Goal: Information Seeking & Learning: Learn about a topic

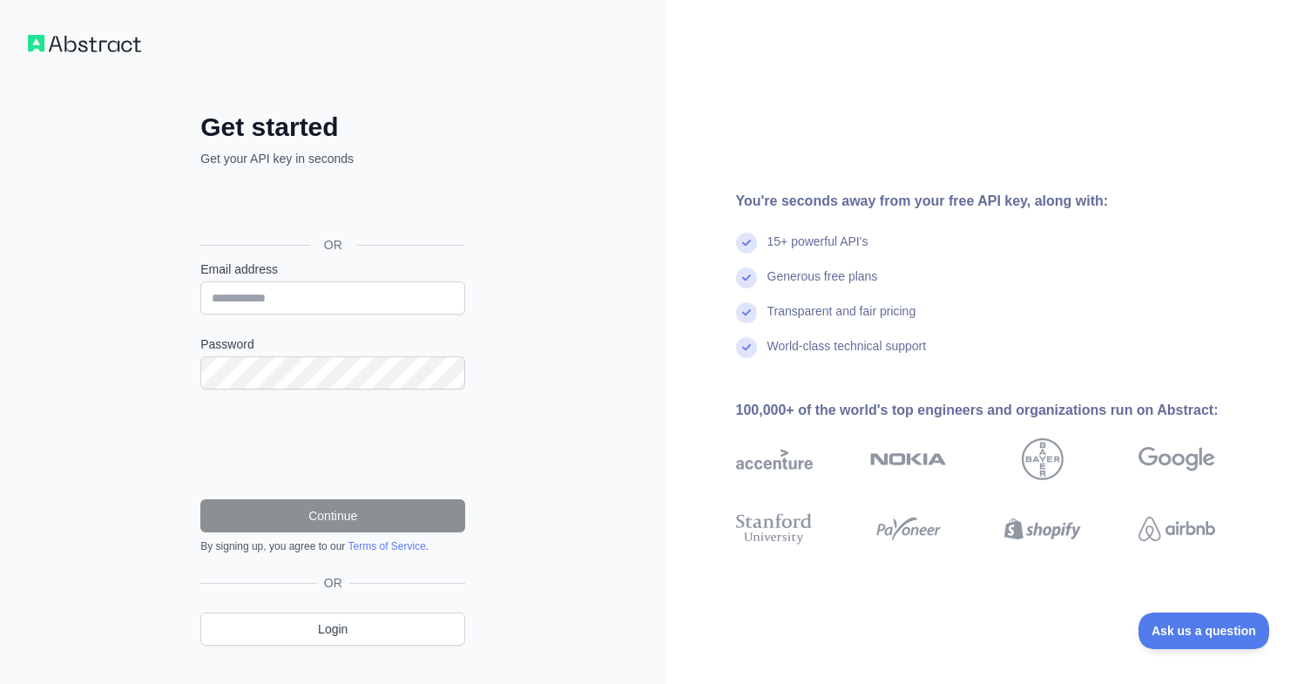
click at [367, 201] on div "Sign in with Google. Opens in new tab" at bounding box center [330, 205] width 261 height 38
click at [292, 292] on input "Email address" at bounding box center [332, 297] width 265 height 33
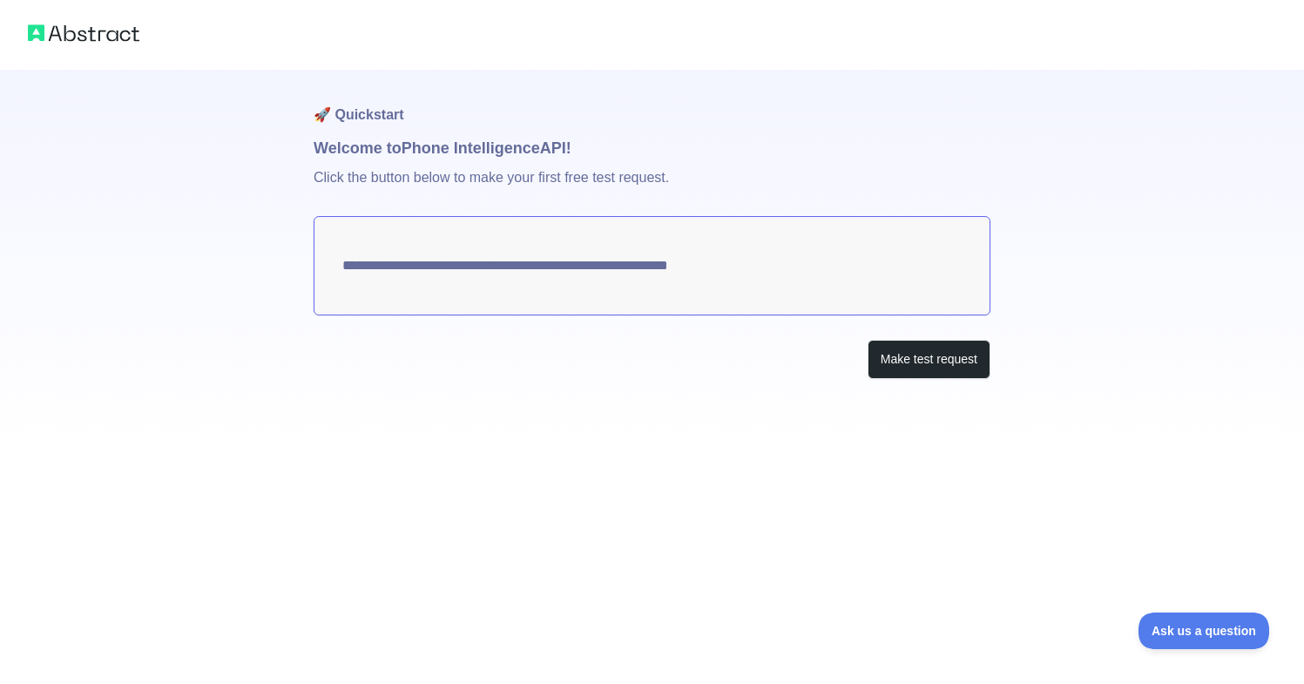
click at [629, 263] on textarea "**********" at bounding box center [652, 265] width 677 height 99
click at [1200, 248] on div "**********" at bounding box center [652, 224] width 1304 height 448
click at [933, 360] on button "Make test request" at bounding box center [928, 359] width 123 height 39
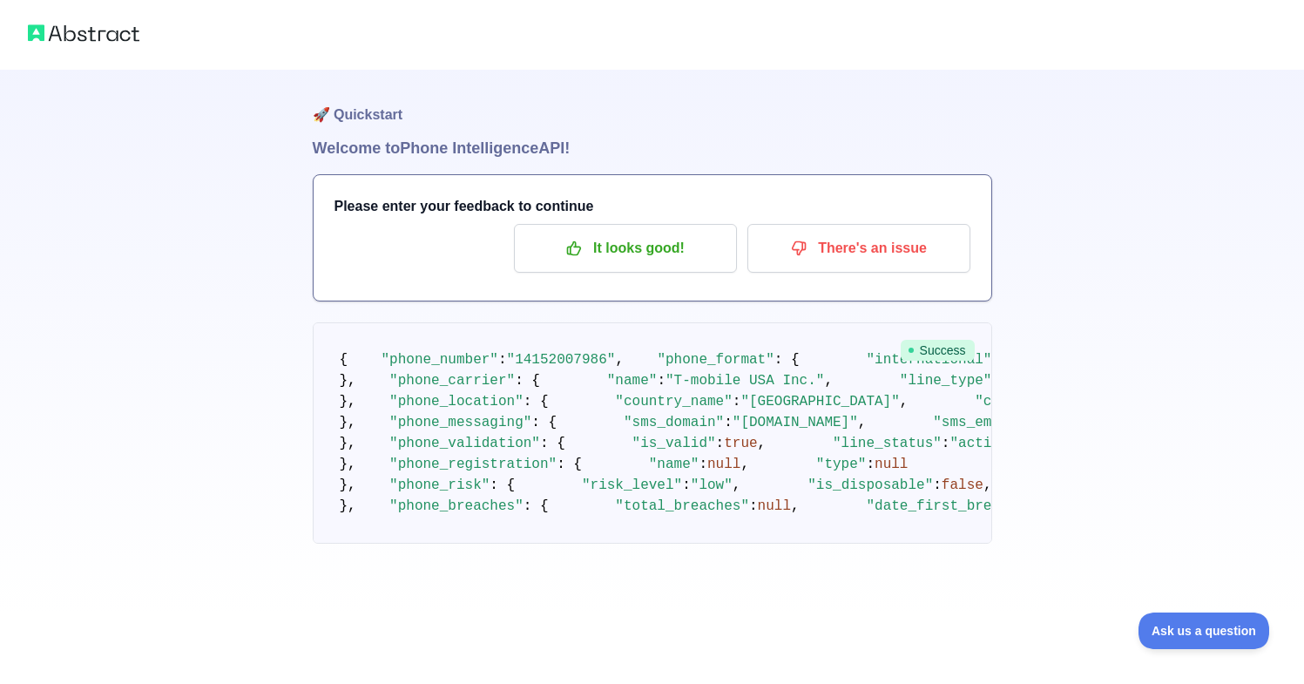
scroll to position [45, 0]
click at [663, 233] on p "It looks good!" at bounding box center [625, 248] width 197 height 30
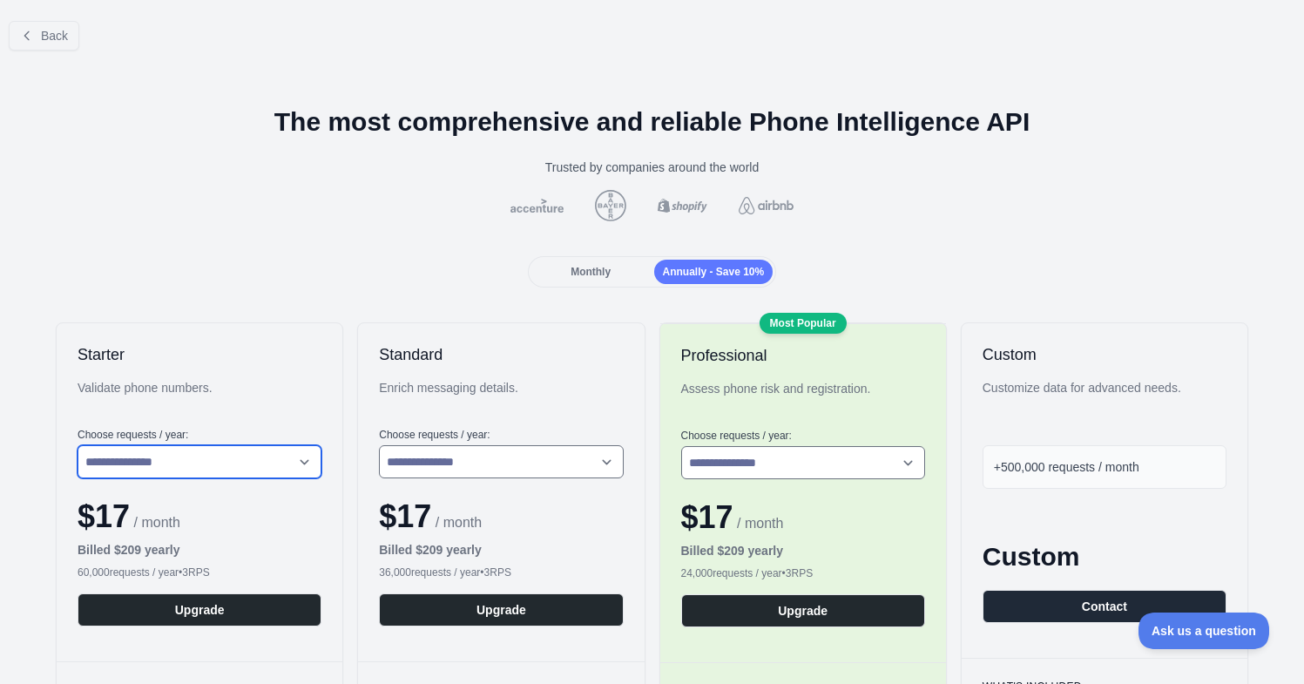
scroll to position [2, 0]
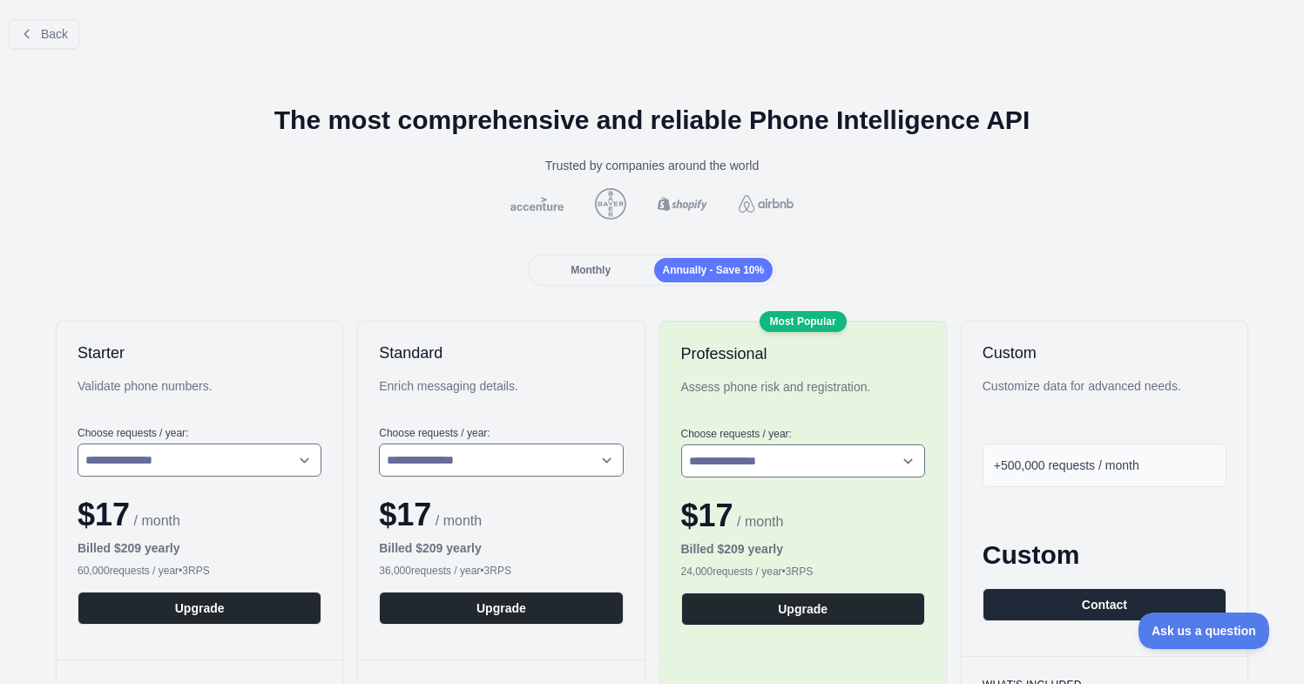
click at [566, 273] on div "Monthly" at bounding box center [590, 270] width 119 height 24
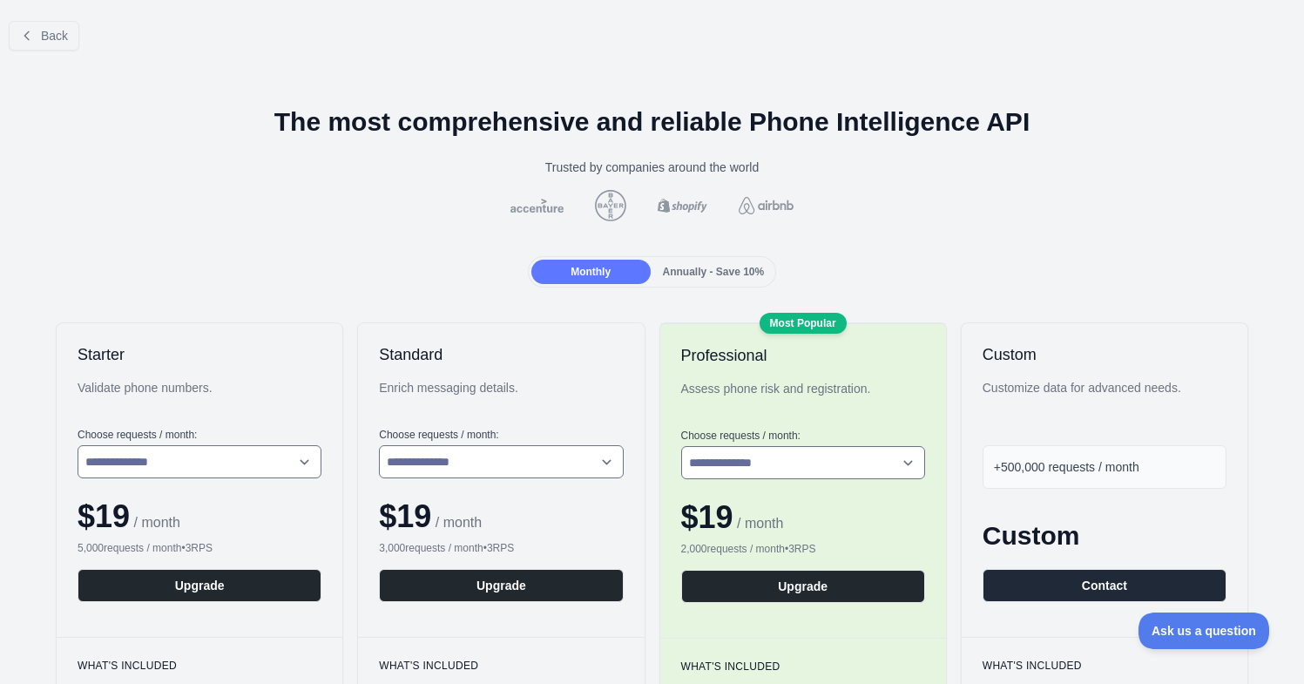
scroll to position [-1, 0]
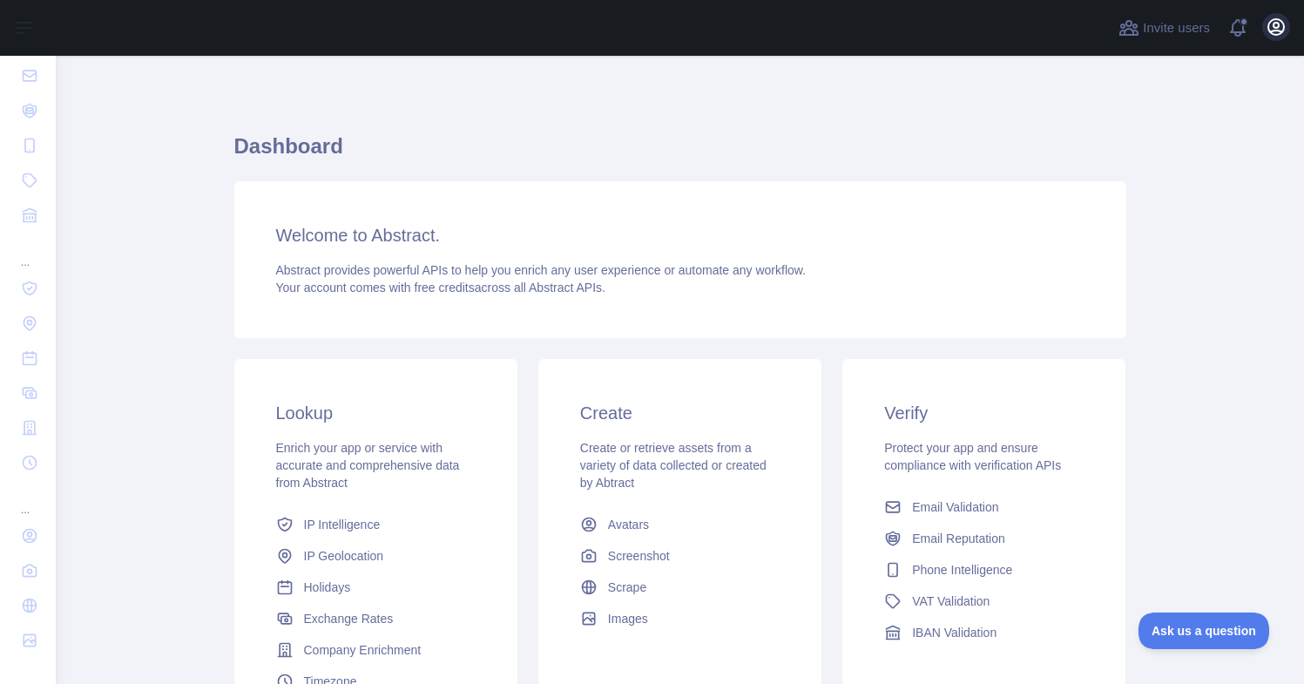
click at [1278, 24] on icon "button" at bounding box center [1276, 27] width 16 height 16
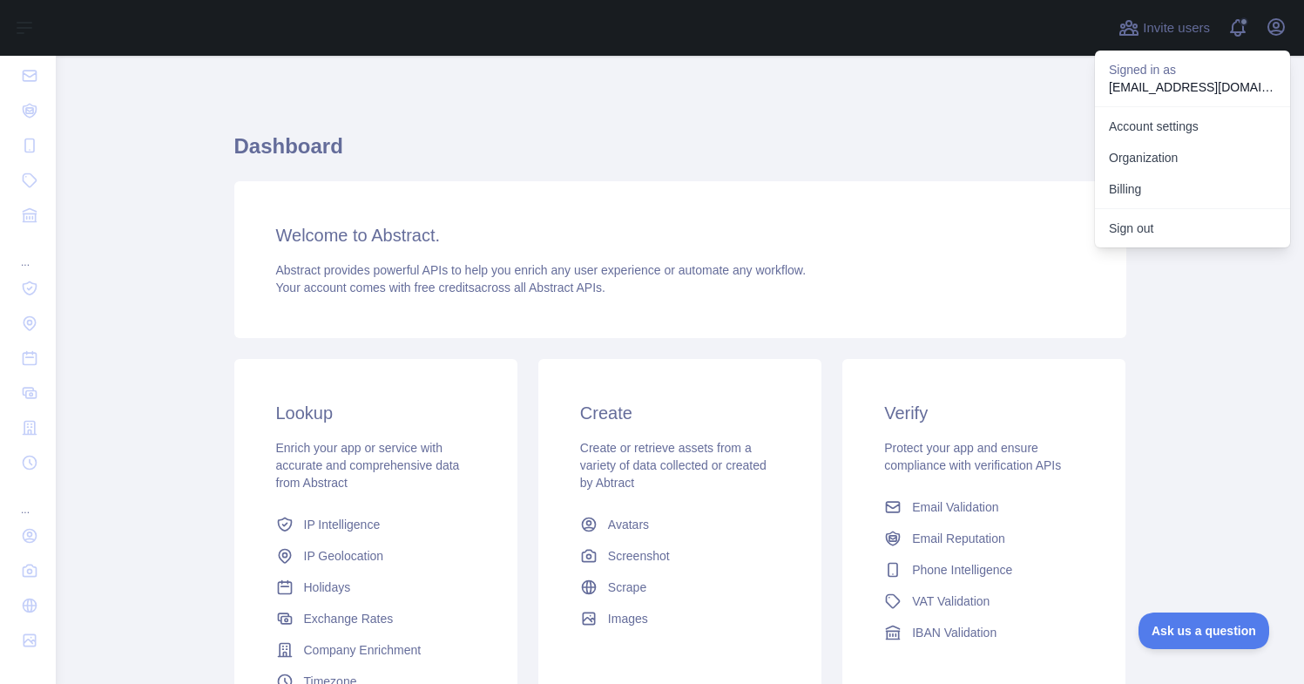
click at [802, 131] on div "Dashboard Welcome to Abstract. Abstract provides powerful APIs to help you enri…" at bounding box center [680, 430] width 892 height 665
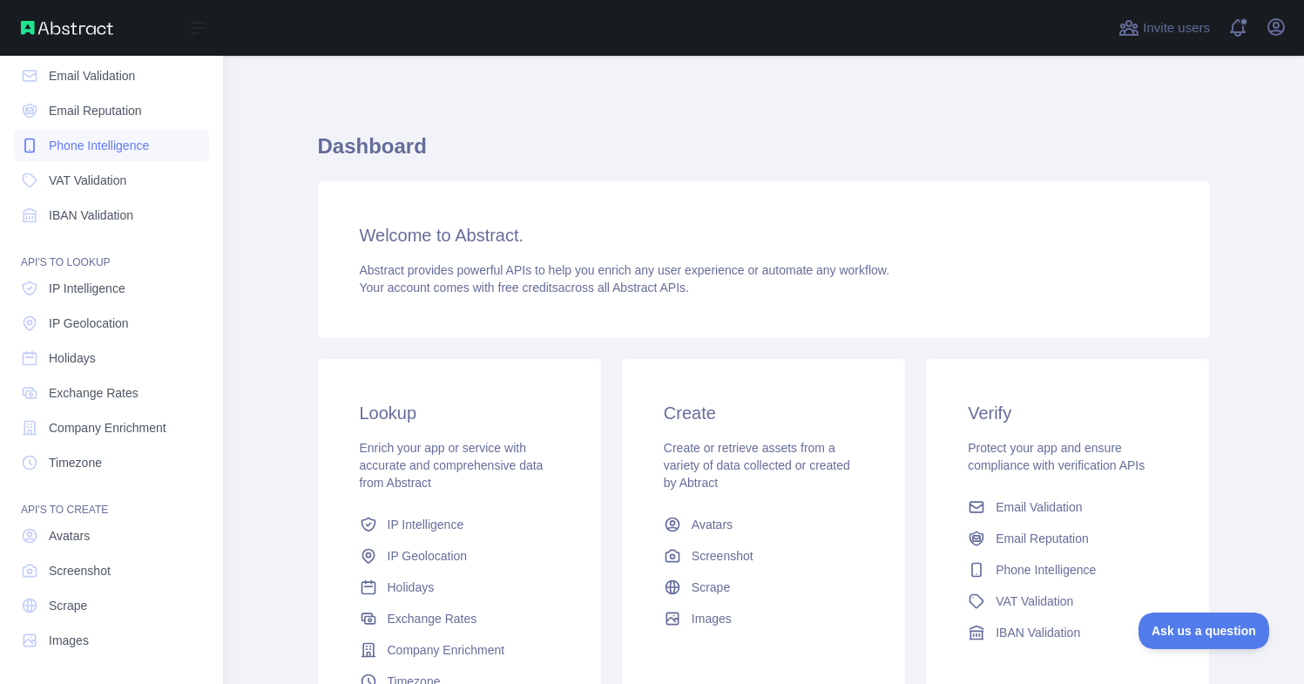
click at [112, 143] on span "Phone Intelligence" at bounding box center [99, 145] width 100 height 17
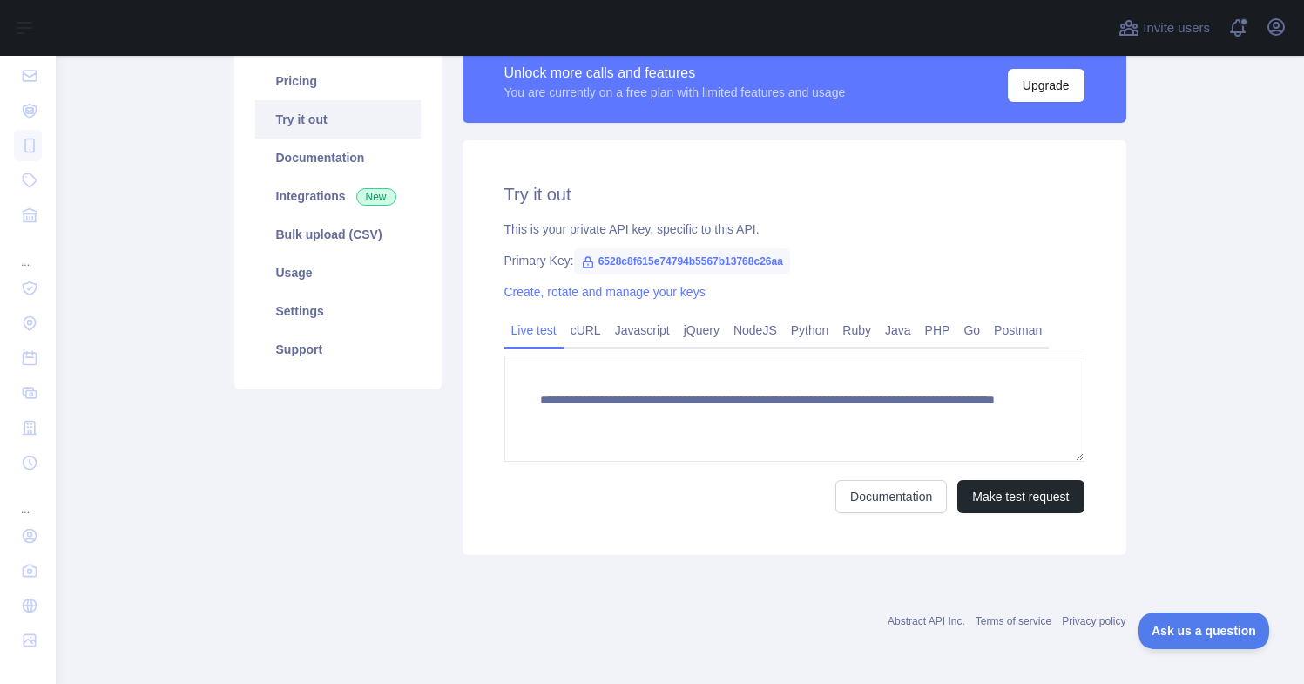
scroll to position [141, 0]
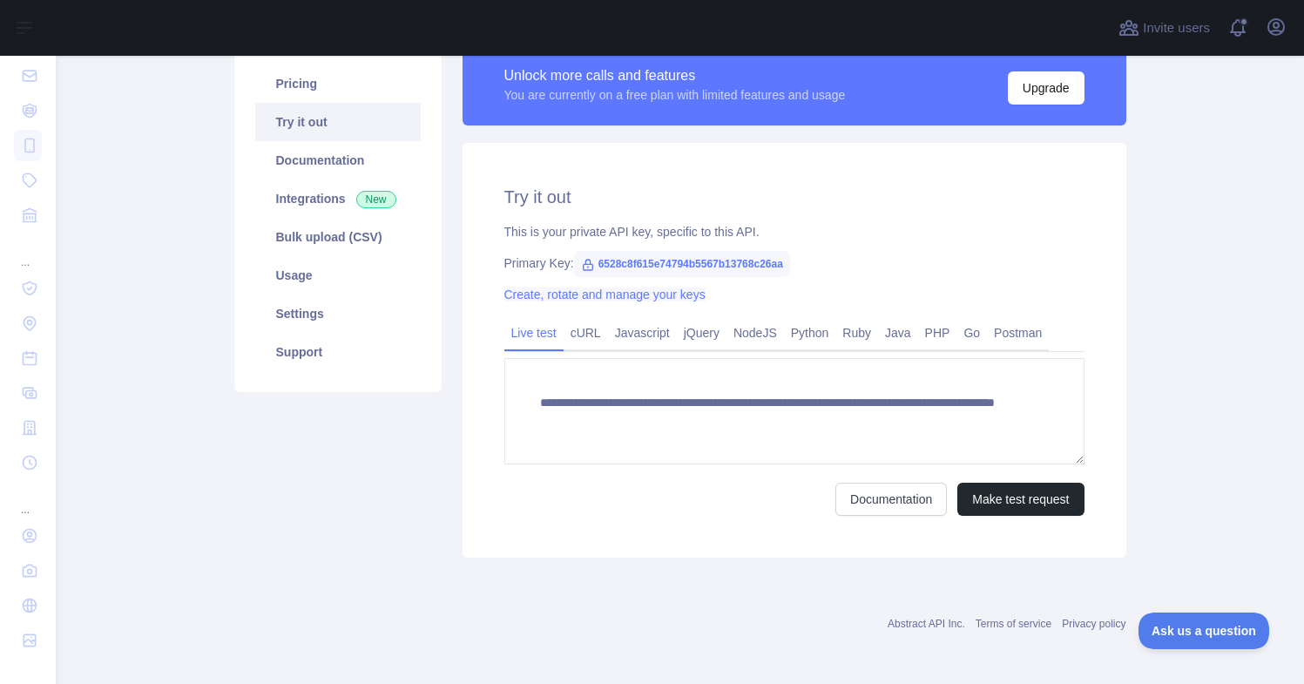
click at [644, 296] on link "Create, rotate and manage your keys" at bounding box center [604, 294] width 201 height 14
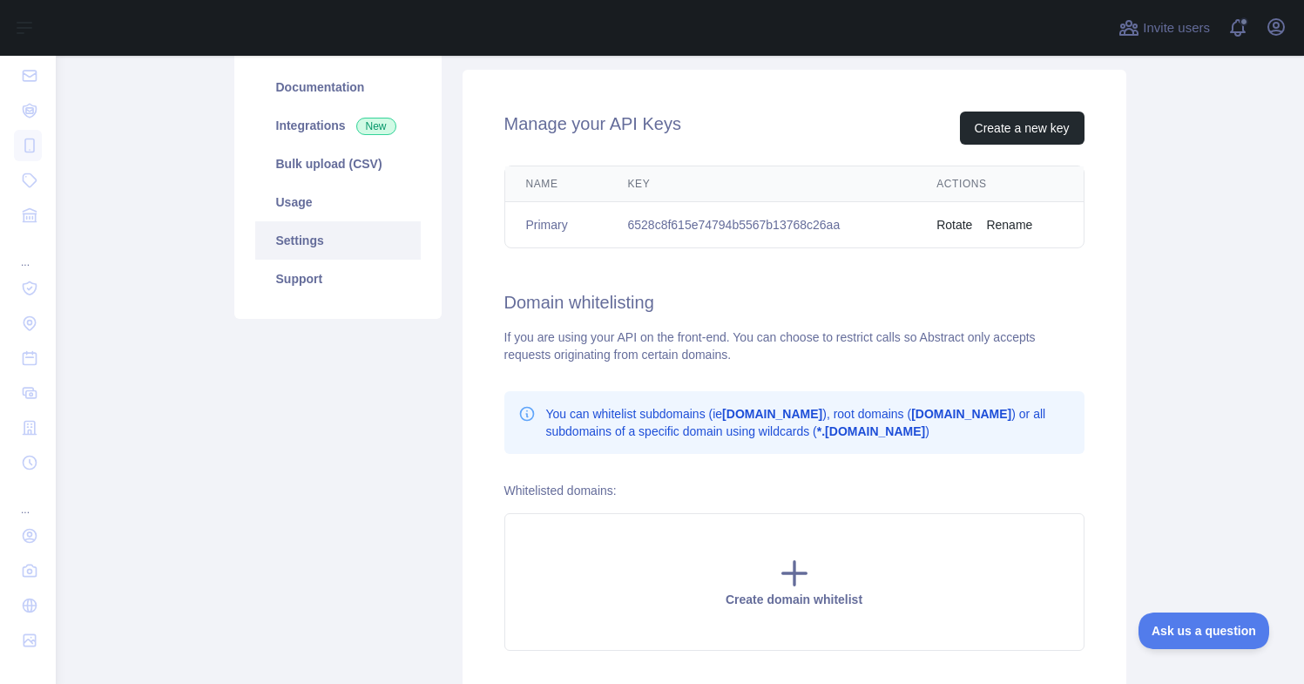
scroll to position [145, 0]
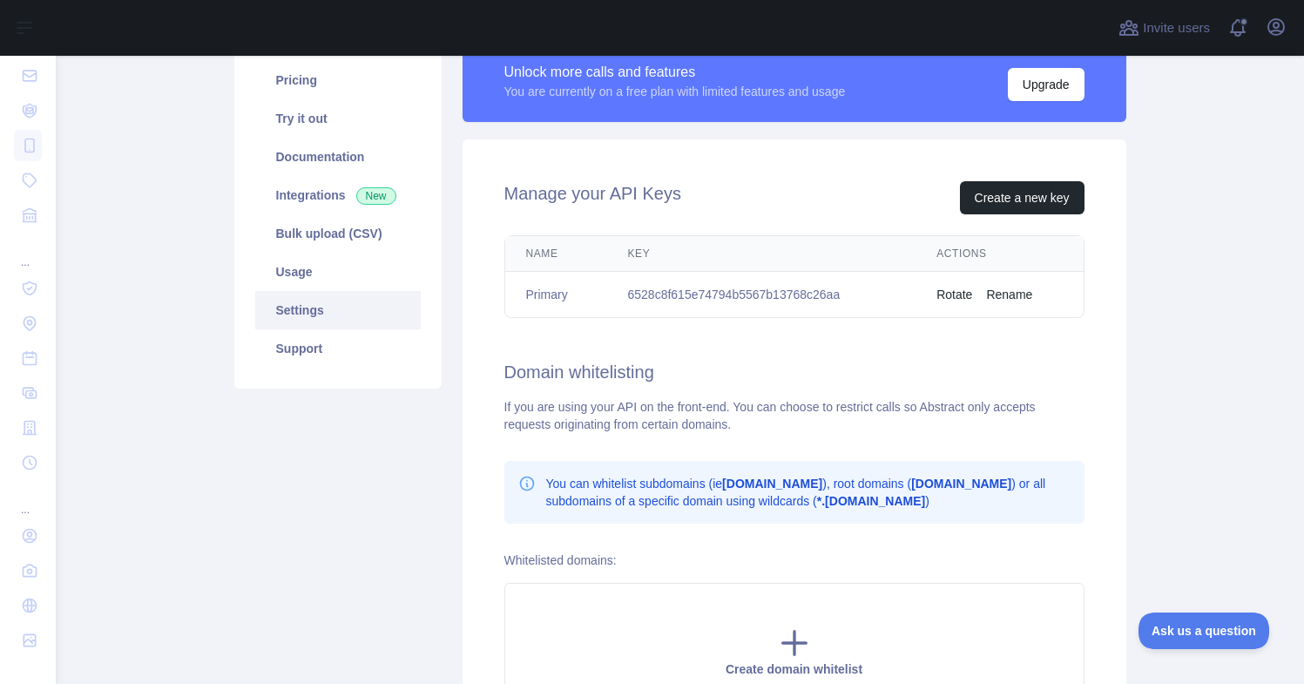
click at [657, 293] on td "6528c8f615e74794b5567b13768c26aa" at bounding box center [761, 295] width 309 height 46
drag, startPoint x: 628, startPoint y: 293, endPoint x: 880, endPoint y: 299, distance: 252.6
click at [880, 299] on td "6528c8f615e74794b5567b13768c26aa" at bounding box center [761, 295] width 309 height 46
copy td "6528c8f615e74794b5567b13768c26aa"
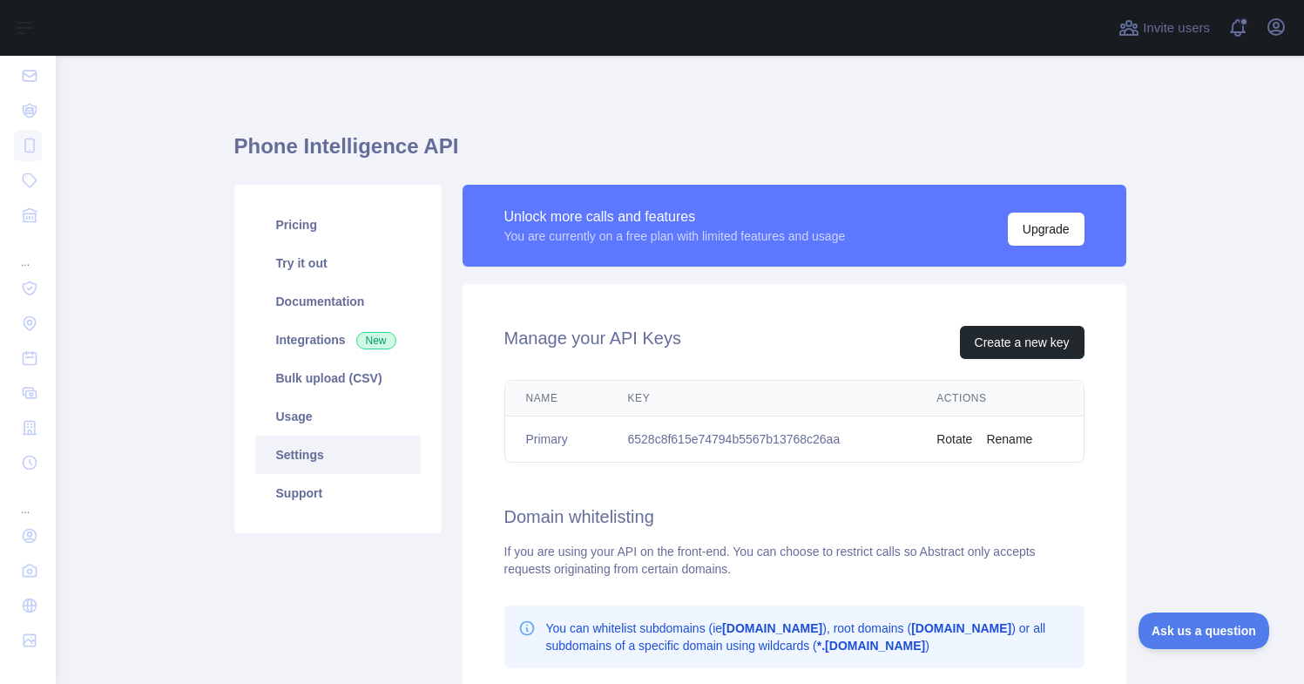
scroll to position [0, 0]
drag, startPoint x: 821, startPoint y: 293, endPoint x: 219, endPoint y: 98, distance: 633.4
click at [1177, 105] on main "Phone Intelligence API Pricing Try it out Documentation Integrations New Bulk u…" at bounding box center [680, 370] width 1248 height 628
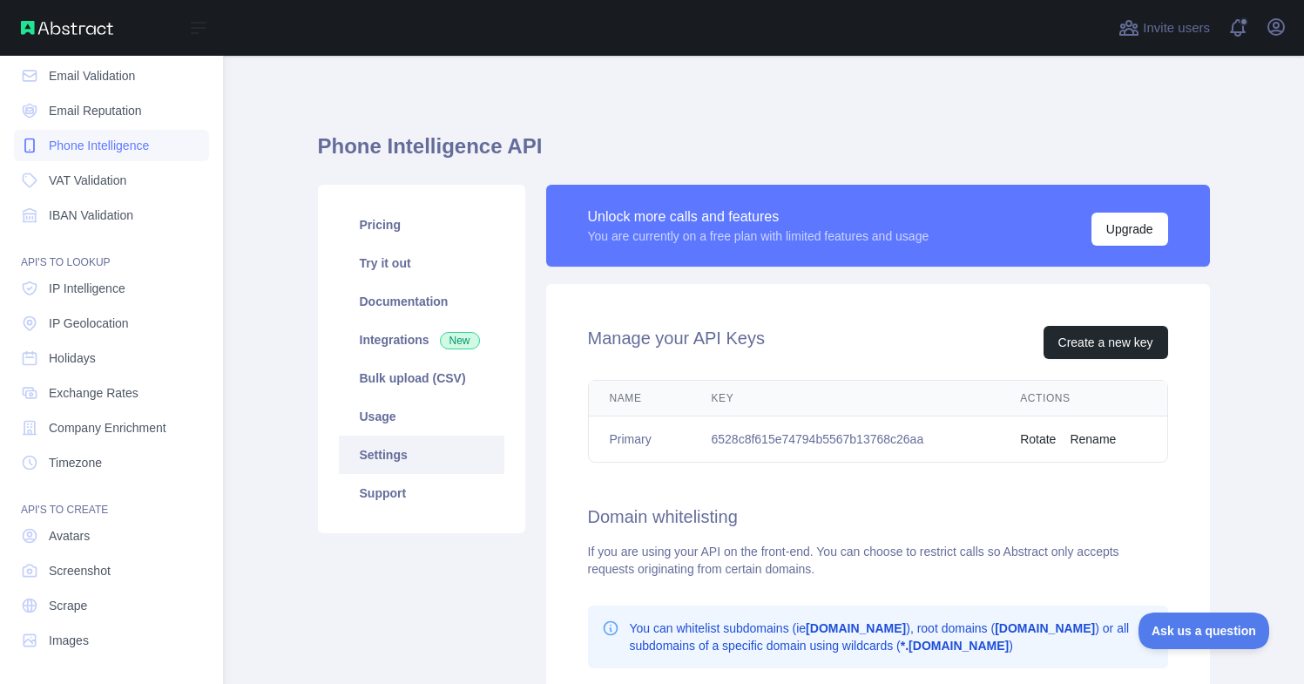
click at [104, 148] on span "Phone Intelligence" at bounding box center [99, 145] width 100 height 17
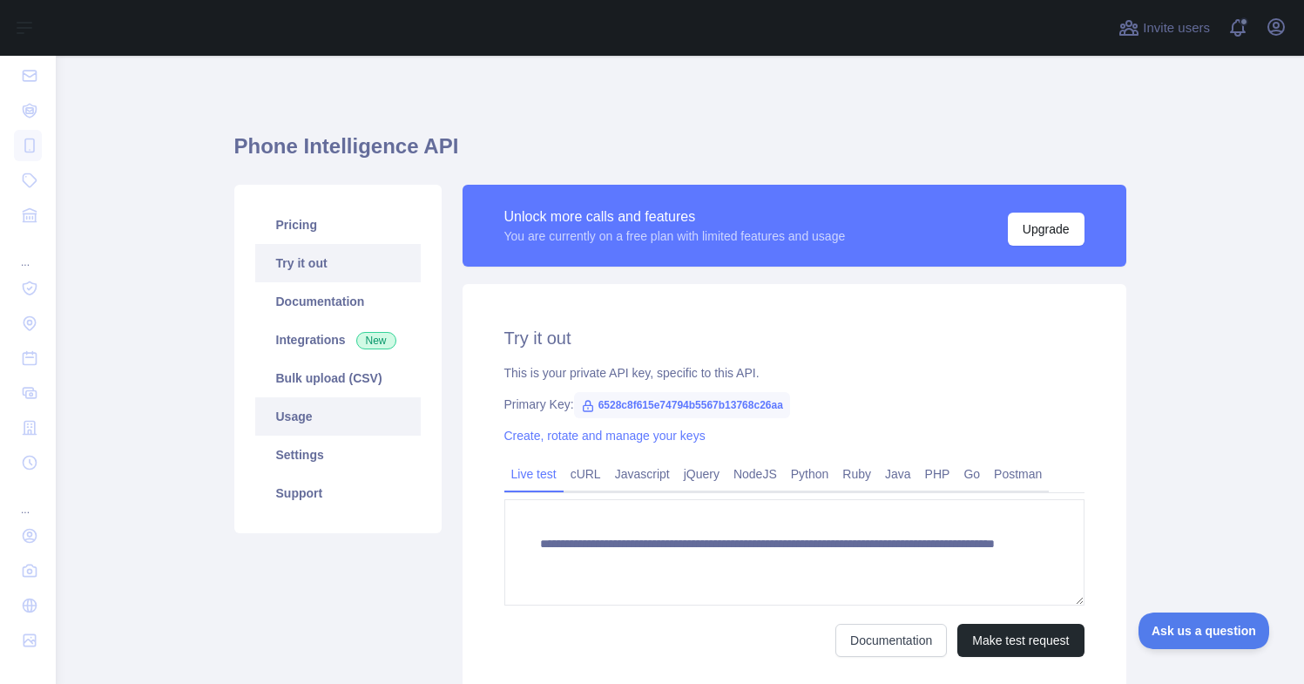
click at [303, 415] on link "Usage" at bounding box center [337, 416] width 165 height 38
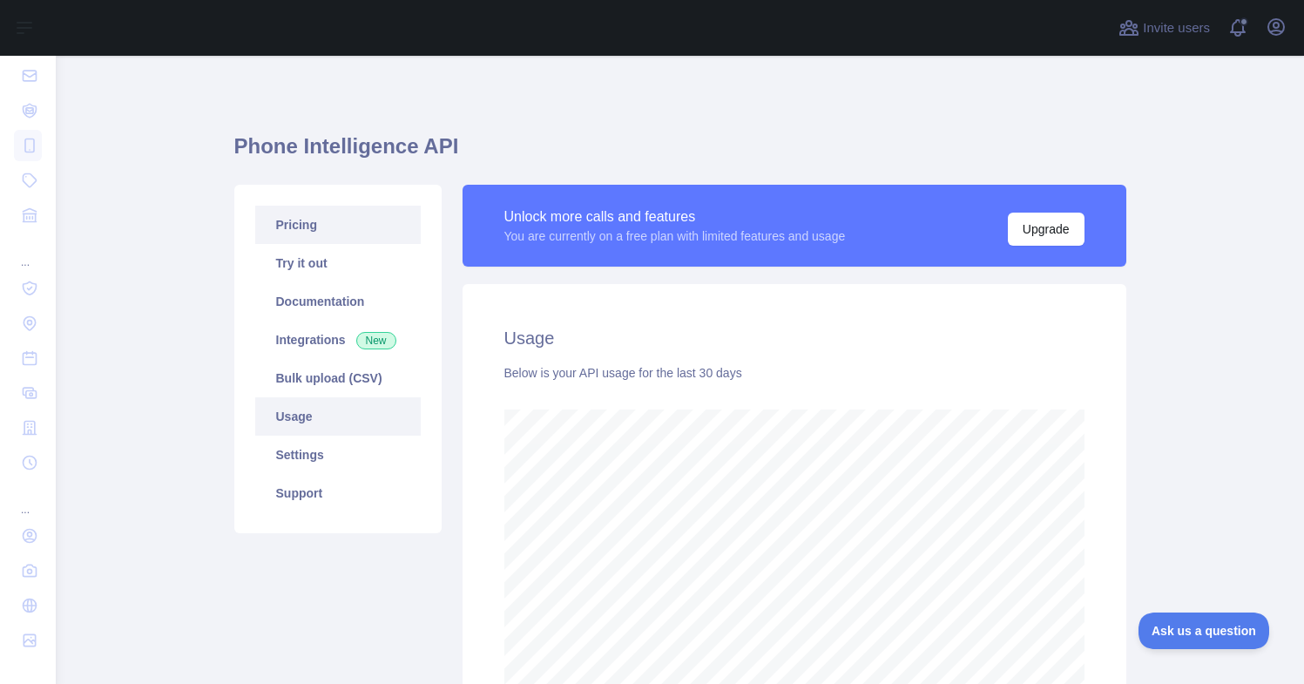
click at [310, 225] on link "Pricing" at bounding box center [337, 225] width 165 height 38
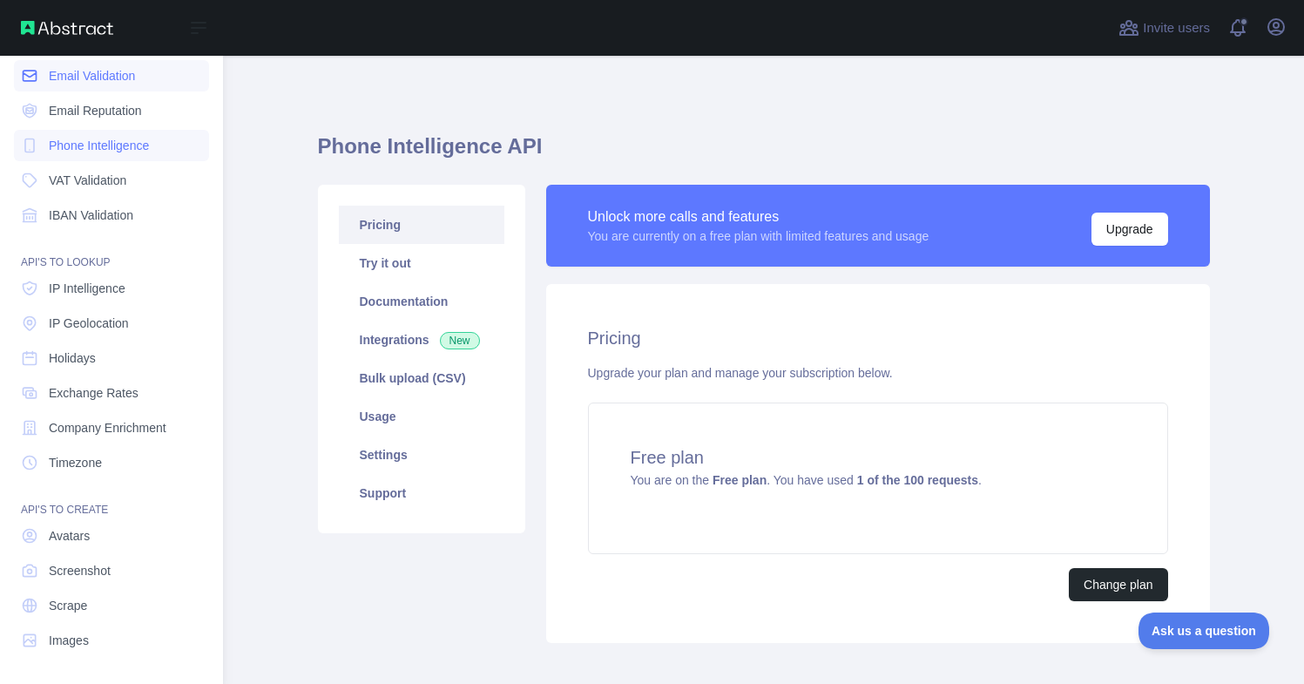
click at [96, 73] on span "Email Validation" at bounding box center [92, 75] width 86 height 17
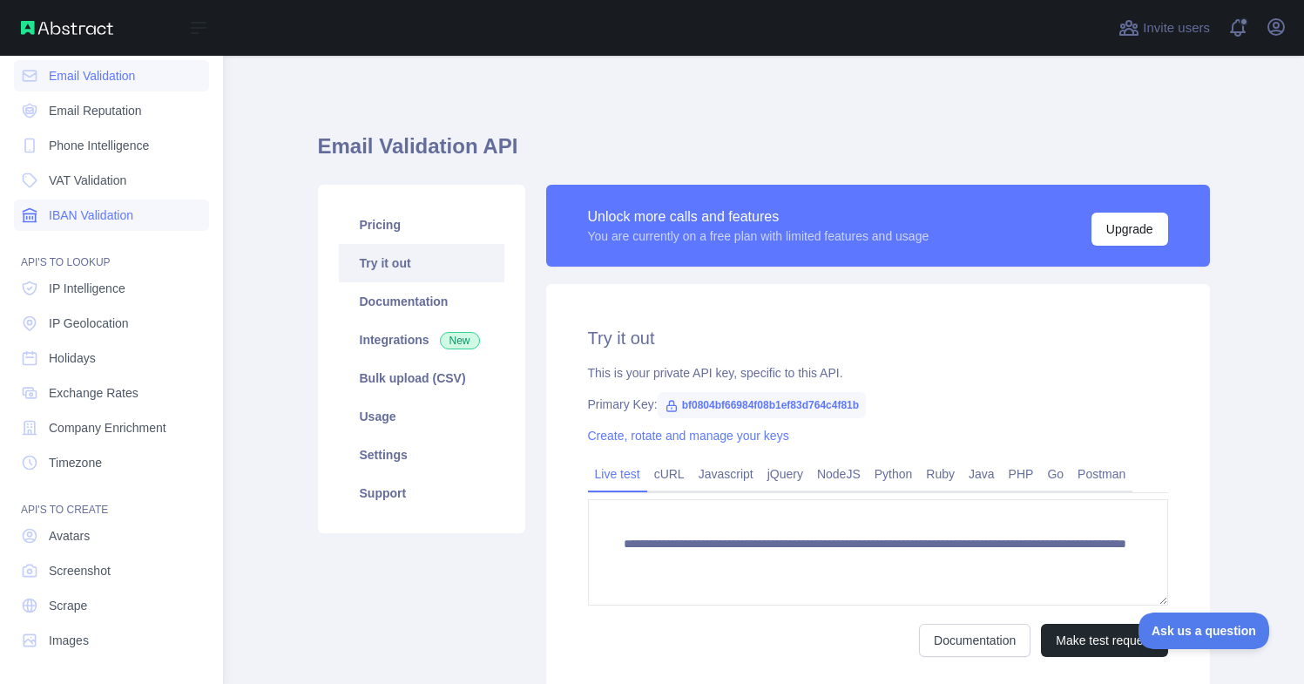
scroll to position [59, 0]
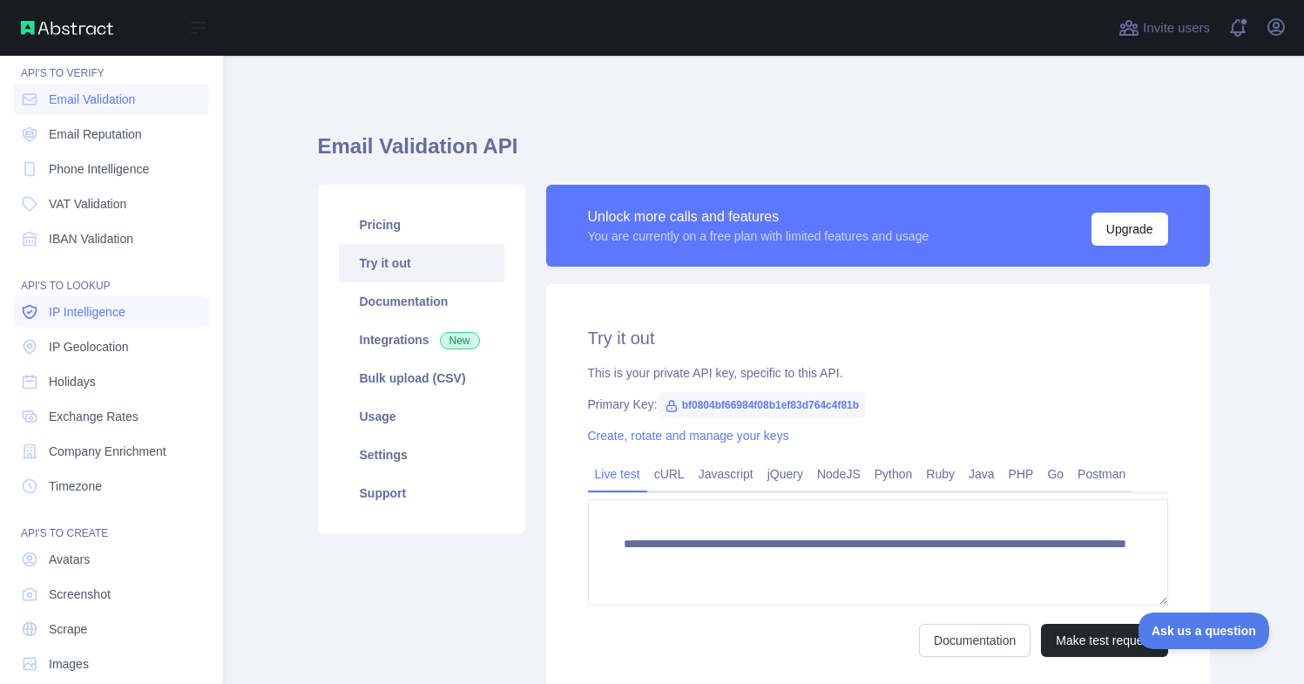
click at [120, 311] on span "IP Intelligence" at bounding box center [87, 311] width 77 height 17
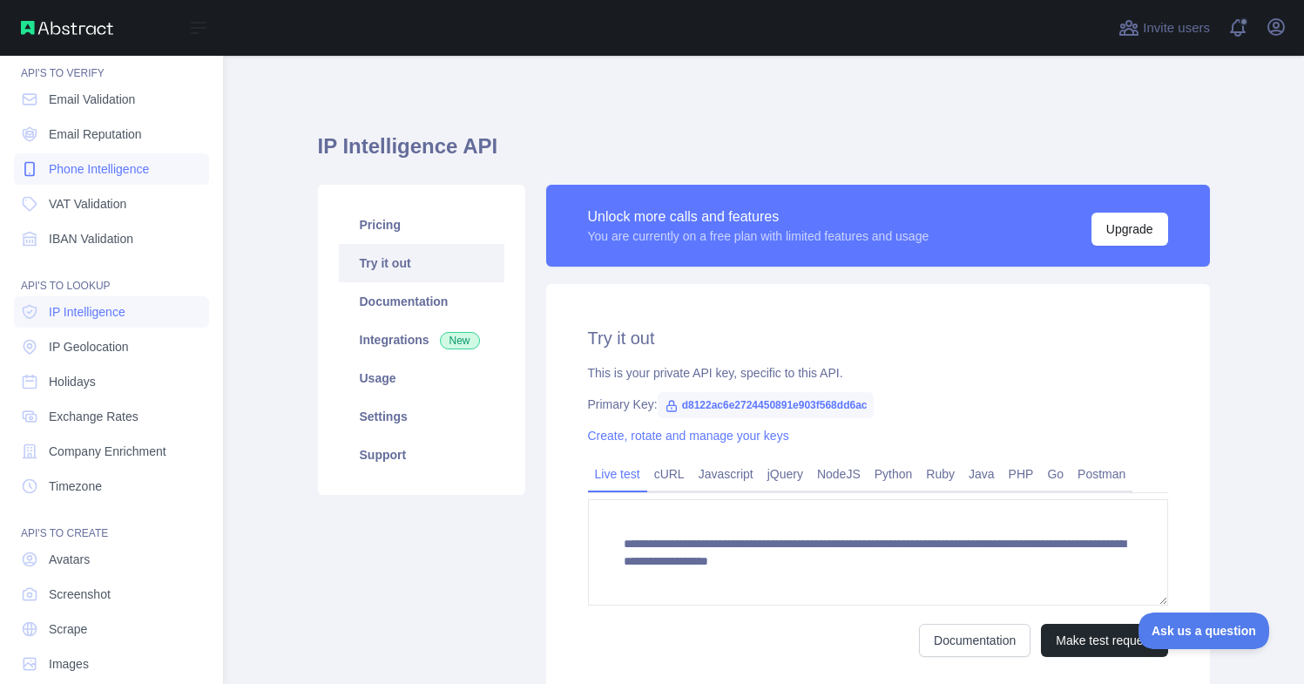
click at [91, 171] on span "Phone Intelligence" at bounding box center [99, 168] width 100 height 17
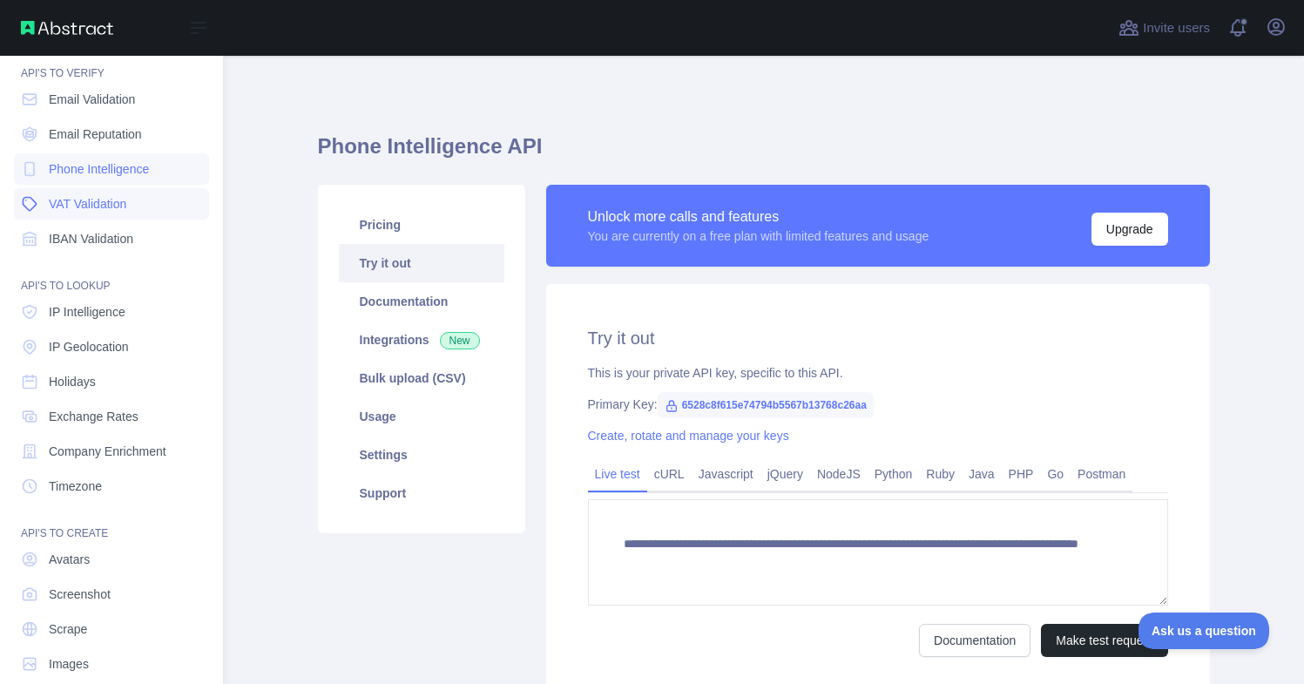
click at [97, 200] on span "VAT Validation" at bounding box center [88, 203] width 78 height 17
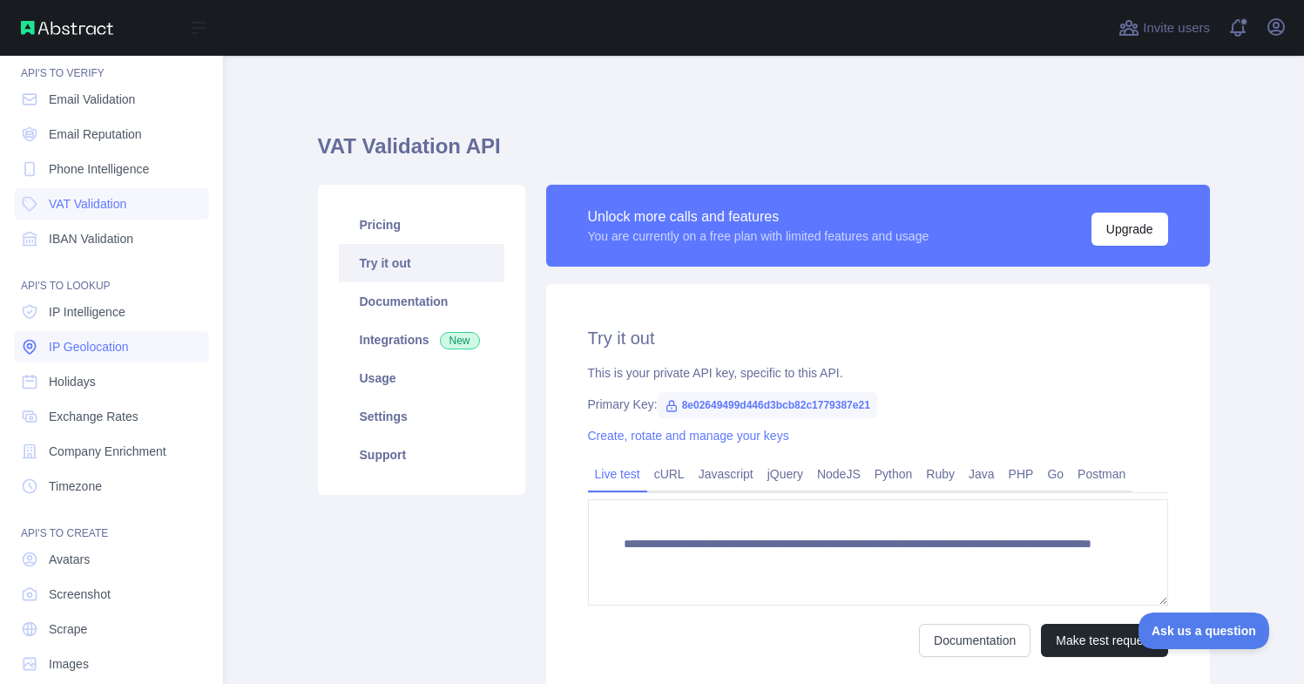
click at [118, 351] on span "IP Geolocation" at bounding box center [89, 346] width 80 height 17
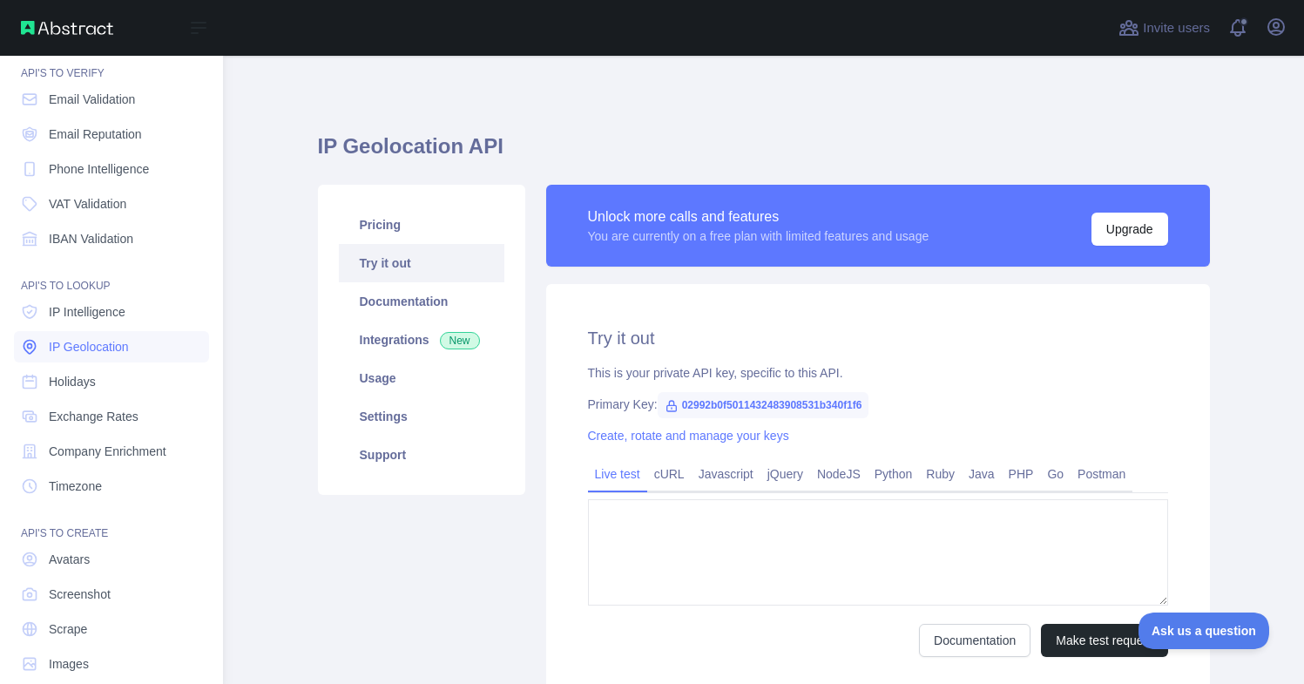
type textarea "**********"
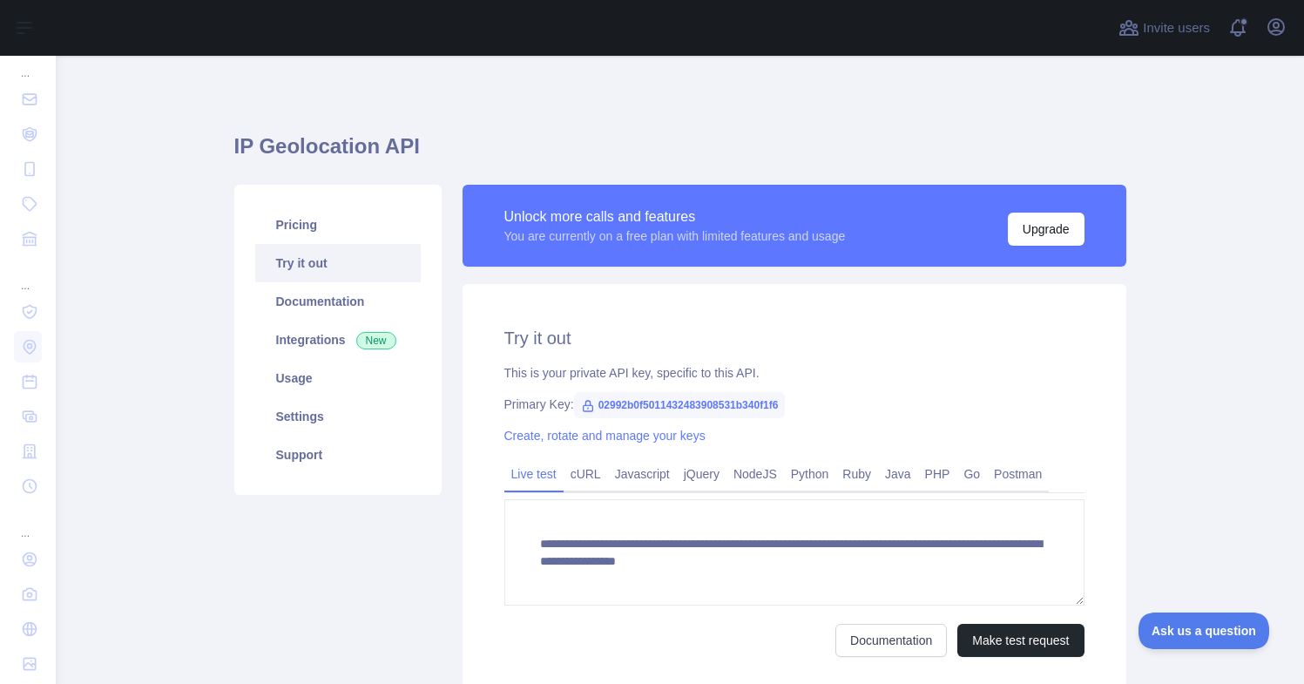
scroll to position [17, 0]
click at [697, 400] on span "02992b0f5011432483908531b340f1f6" at bounding box center [680, 405] width 212 height 26
click at [590, 405] on icon at bounding box center [588, 406] width 10 height 10
copy div "02992b0f5011432483908531b340f1f6"
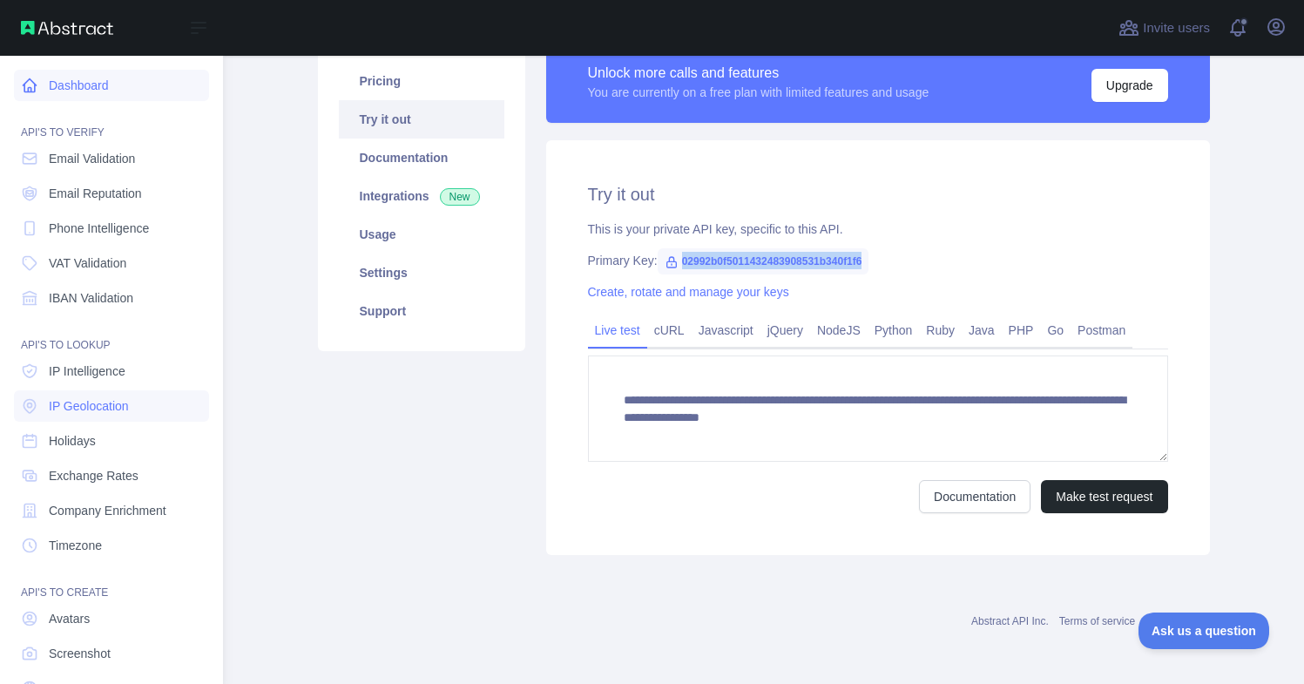
scroll to position [0, 1]
click at [99, 91] on link "Dashboard" at bounding box center [111, 85] width 195 height 31
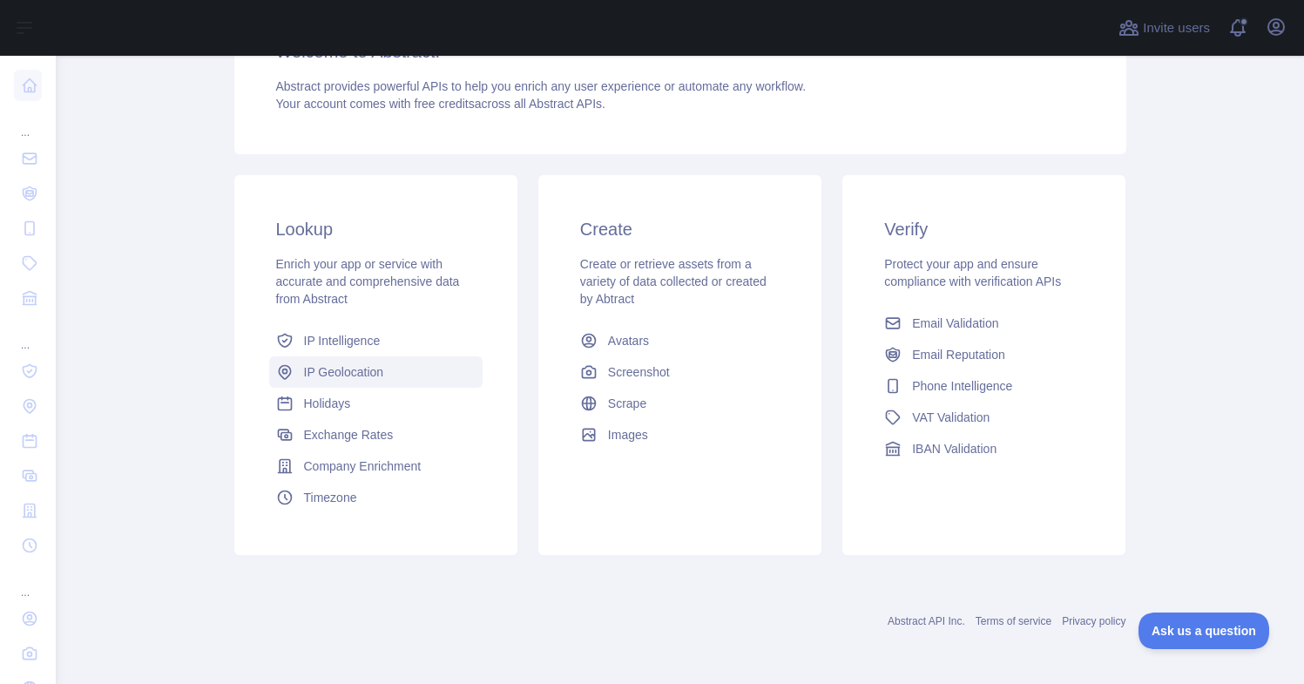
click at [363, 374] on span "IP Geolocation" at bounding box center [344, 371] width 80 height 17
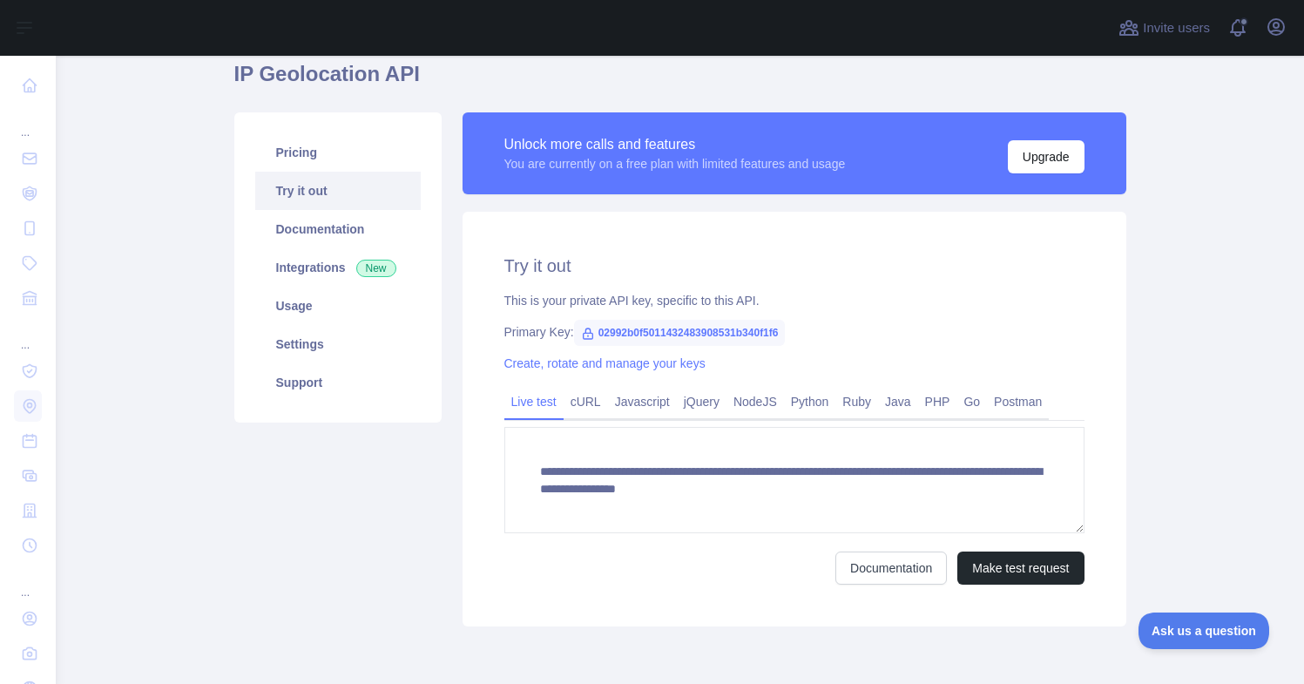
scroll to position [79, 0]
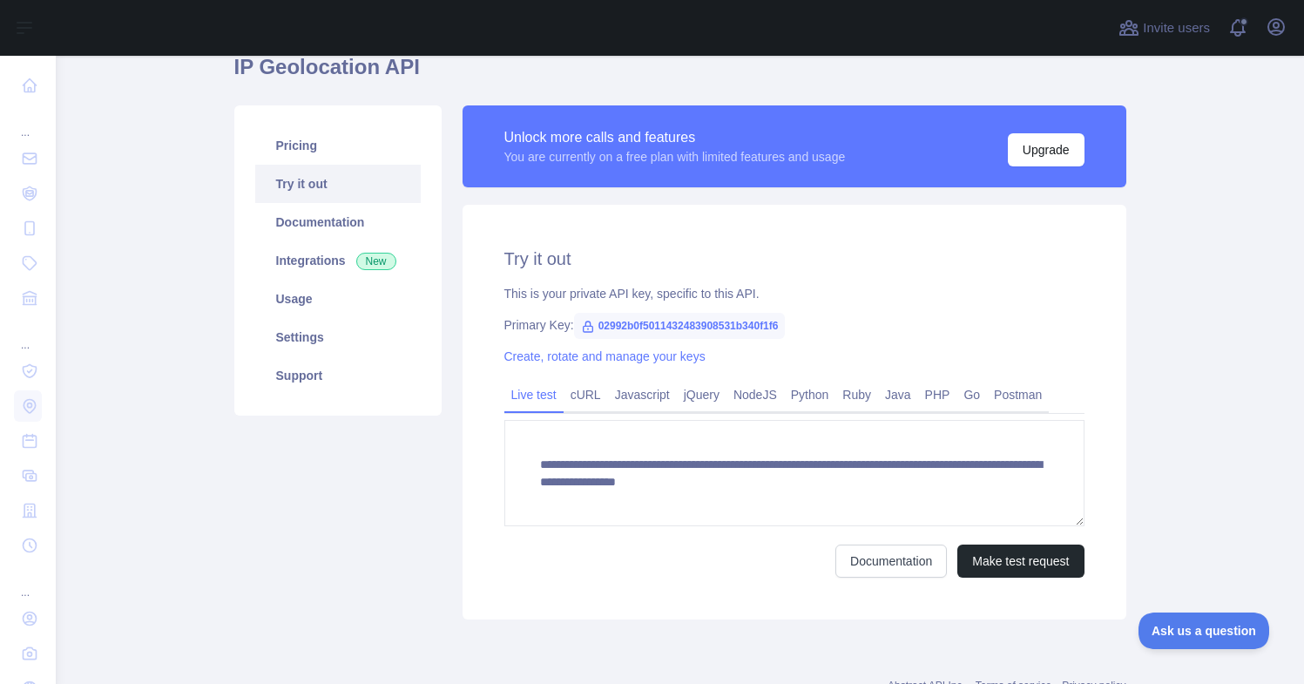
click at [600, 323] on span "02992b0f5011432483908531b340f1f6" at bounding box center [680, 326] width 212 height 26
click at [594, 396] on link "cURL" at bounding box center [585, 395] width 44 height 28
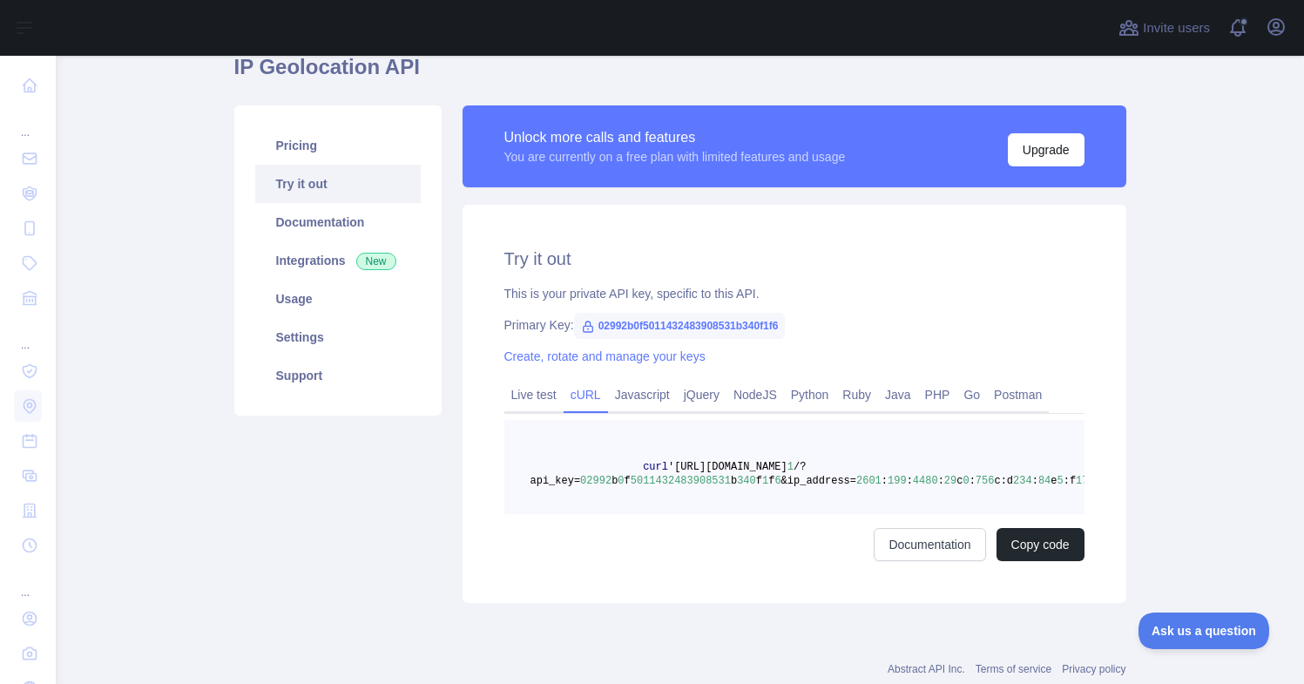
click at [740, 327] on span "02992b0f5011432483908531b340f1f6" at bounding box center [680, 326] width 212 height 26
drag, startPoint x: 598, startPoint y: 325, endPoint x: 822, endPoint y: 331, distance: 223.9
click at [822, 331] on div "Primary Key: 02992b0f5011432483908531b340f1f6" at bounding box center [794, 324] width 580 height 17
copy div "02992b0f5011432483908531b340f1f6"
